Goal: Task Accomplishment & Management: Complete application form

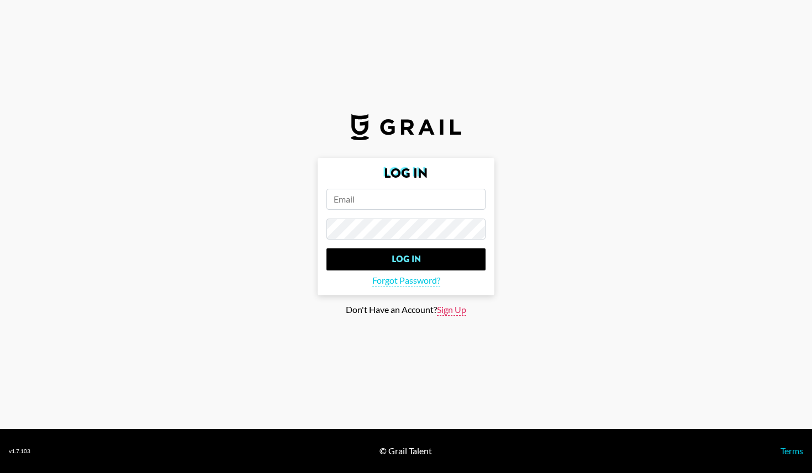
click at [448, 312] on span "Sign Up" at bounding box center [451, 310] width 29 height 12
type input "Sign Up"
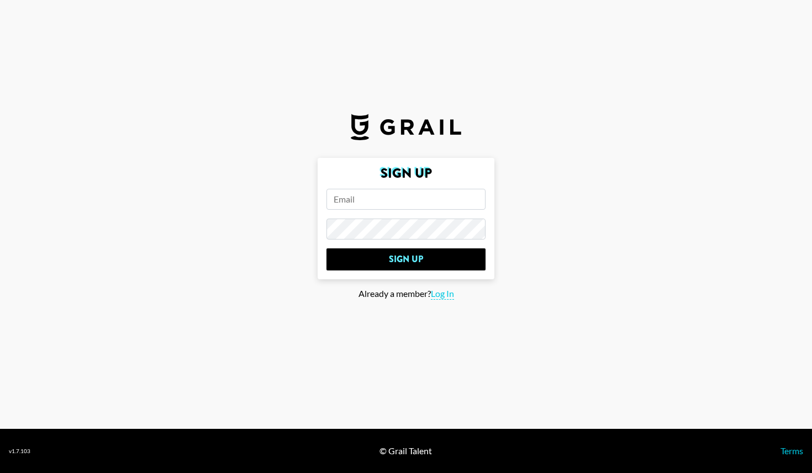
click at [381, 206] on input "email" at bounding box center [405, 199] width 159 height 21
type input "[PERSON_NAME][EMAIL_ADDRESS][PERSON_NAME][DOMAIN_NAME]"
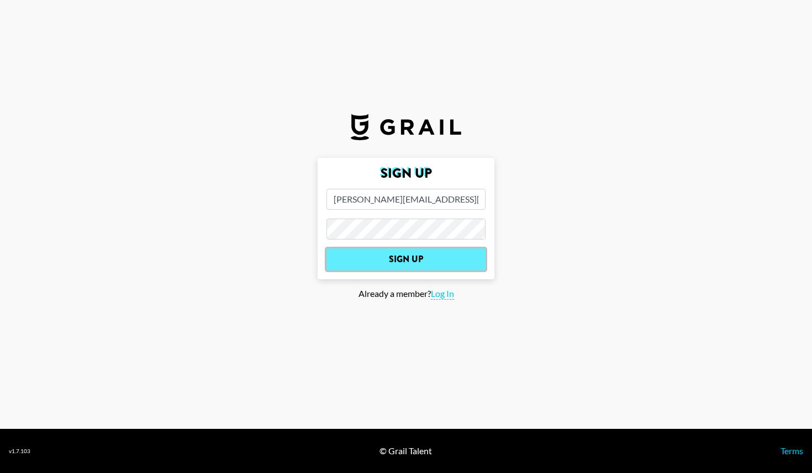
click at [436, 267] on input "Sign Up" at bounding box center [405, 259] width 159 height 22
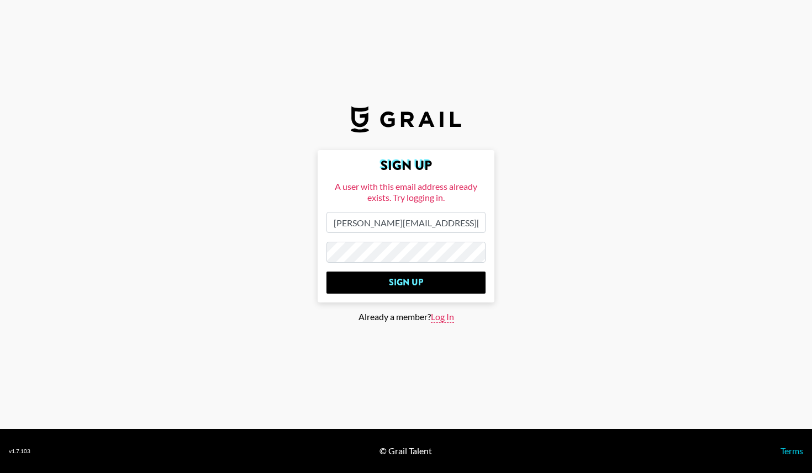
click at [445, 316] on span "Log In" at bounding box center [442, 317] width 23 height 12
type input "Log In"
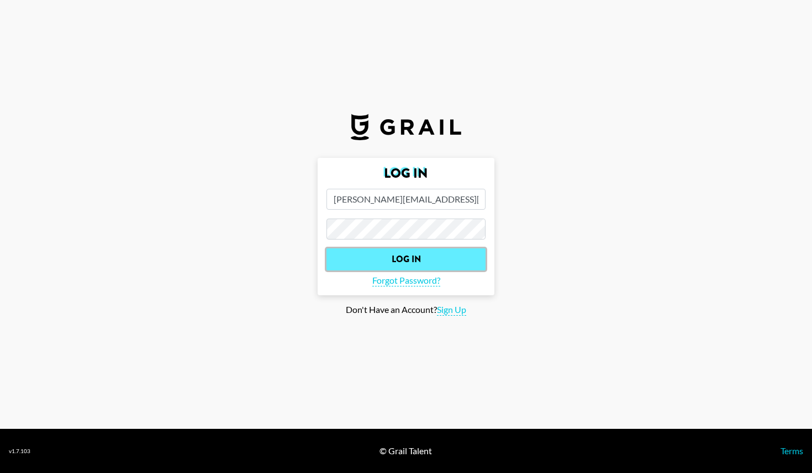
click at [401, 257] on input "Log In" at bounding box center [405, 259] width 159 height 22
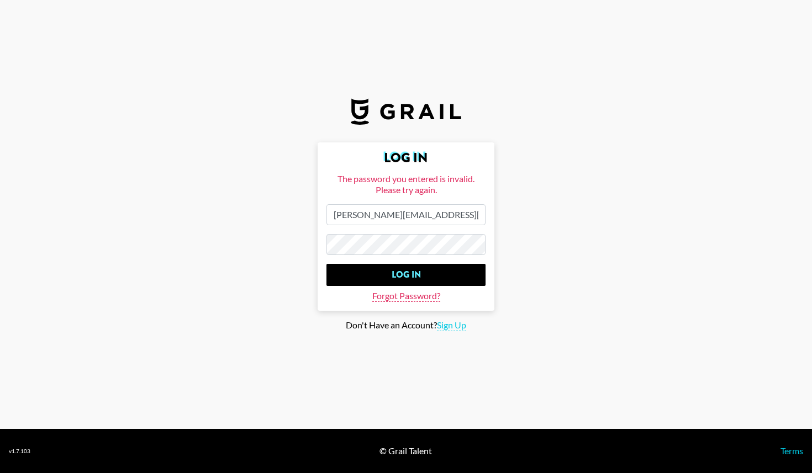
click at [424, 300] on span "Forgot Password?" at bounding box center [406, 296] width 68 height 12
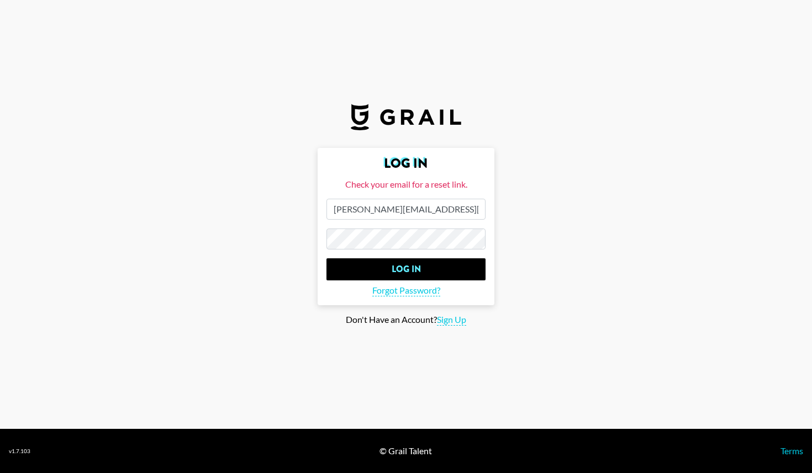
click at [326, 258] on input "Log In" at bounding box center [405, 269] width 159 height 22
click at [418, 268] on input "Log In" at bounding box center [405, 269] width 159 height 22
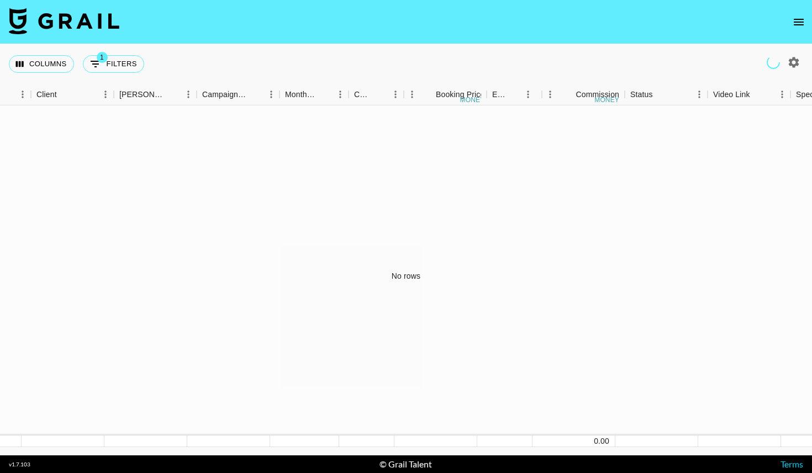
scroll to position [0, 1021]
click at [794, 29] on button "open drawer" at bounding box center [798, 22] width 22 height 22
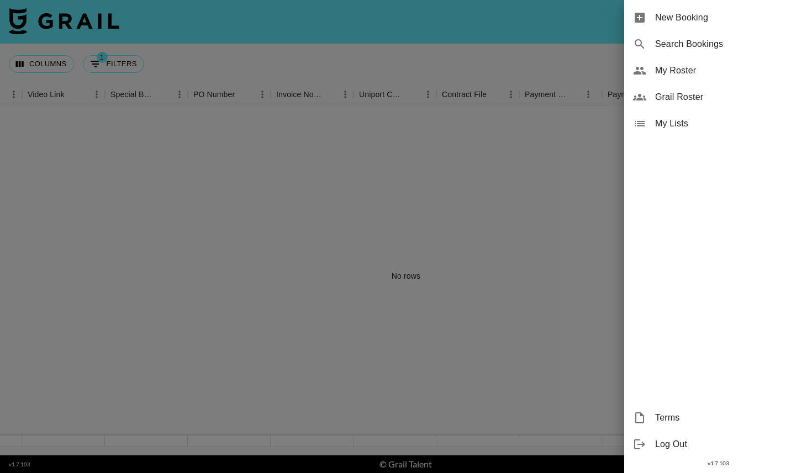
click at [439, 283] on div at bounding box center [406, 236] width 812 height 473
